Goal: Find specific page/section: Find specific page/section

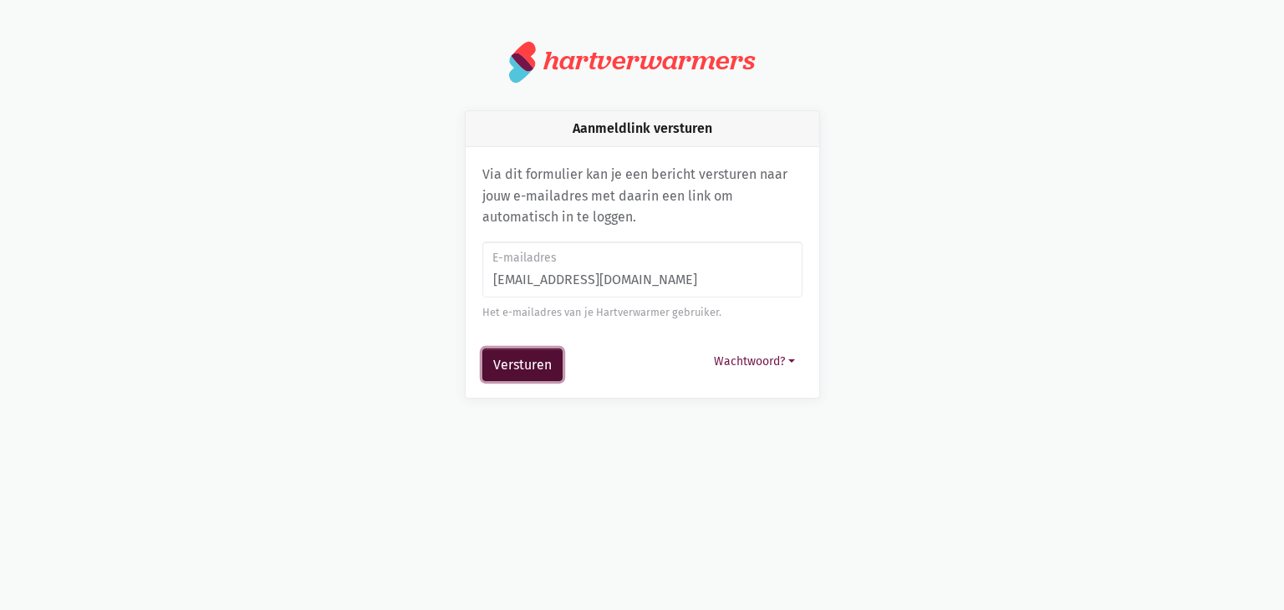
click at [528, 362] on button "Versturen" at bounding box center [522, 364] width 80 height 33
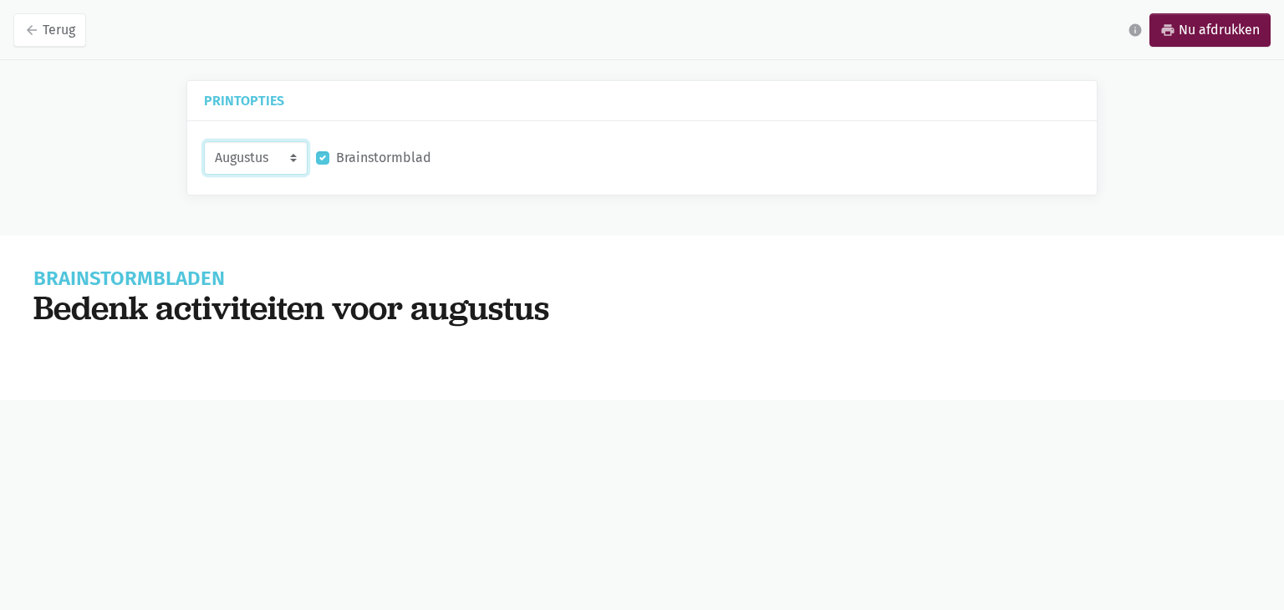
click at [264, 160] on select "Augustus September Oktober November" at bounding box center [256, 157] width 104 height 33
click at [204, 141] on select "Augustus September Oktober November" at bounding box center [256, 157] width 104 height 33
click at [261, 161] on select "Augustus September Oktober November" at bounding box center [256, 157] width 104 height 33
click at [204, 141] on select "Augustus September Oktober November" at bounding box center [256, 157] width 104 height 33
drag, startPoint x: 252, startPoint y: 151, endPoint x: 244, endPoint y: 159, distance: 11.2
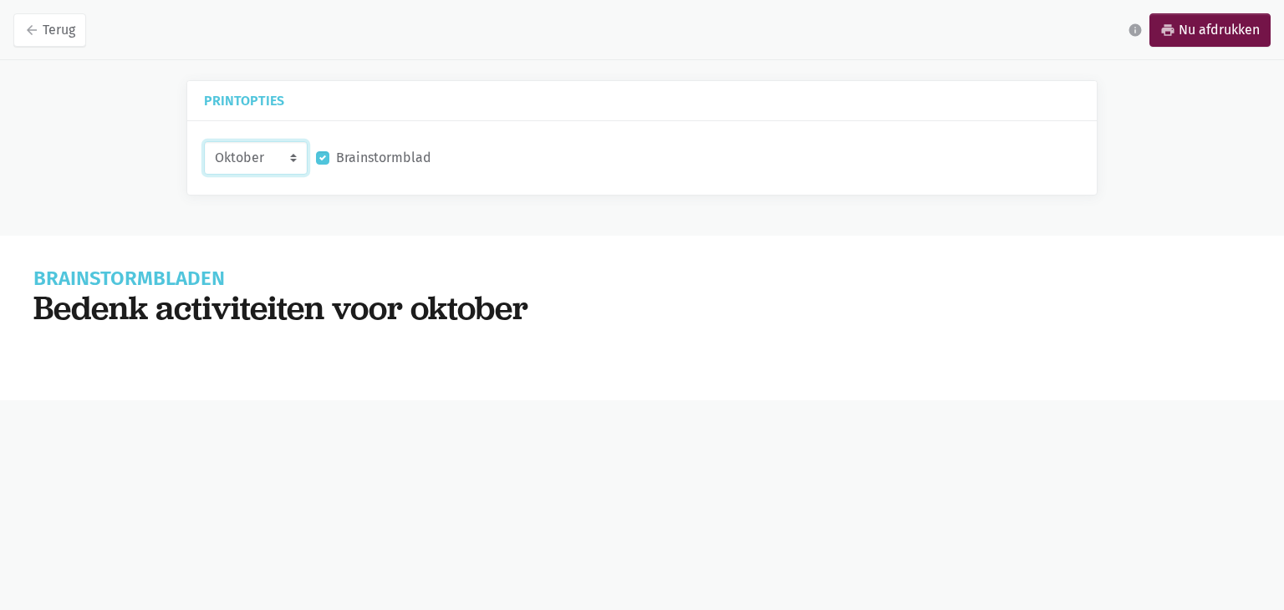
click at [252, 151] on select "Augustus September Oktober November" at bounding box center [256, 157] width 104 height 33
select select "11-2025"
click at [204, 141] on select "Augustus September Oktober November" at bounding box center [256, 157] width 104 height 33
click at [28, 20] on link "arrow_back Terug" at bounding box center [49, 29] width 73 height 33
